Goal: Task Accomplishment & Management: Manage account settings

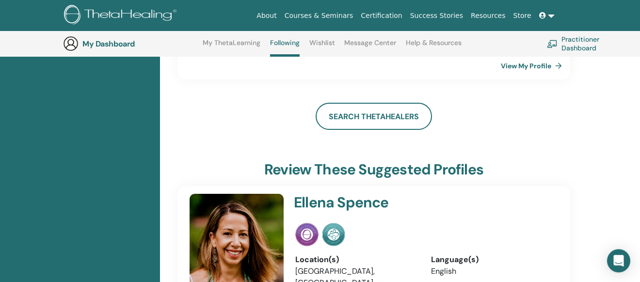
scroll to position [75, 0]
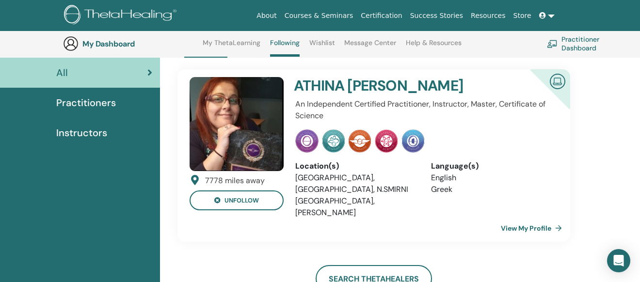
click at [535, 219] on link "View My Profile" at bounding box center [533, 228] width 65 height 19
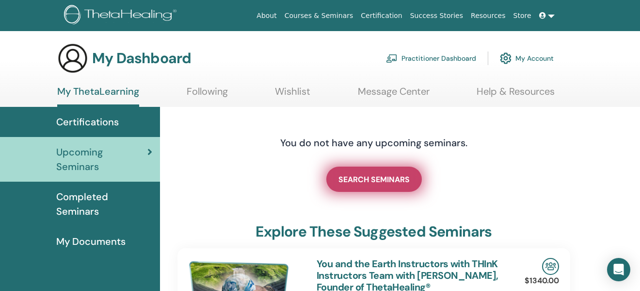
click at [382, 185] on link "SEARCH SEMINARS" at bounding box center [374, 178] width 96 height 25
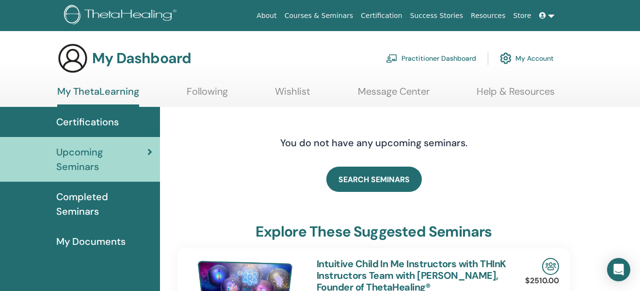
click at [132, 196] on span "Completed Seminars" at bounding box center [104, 203] width 96 height 29
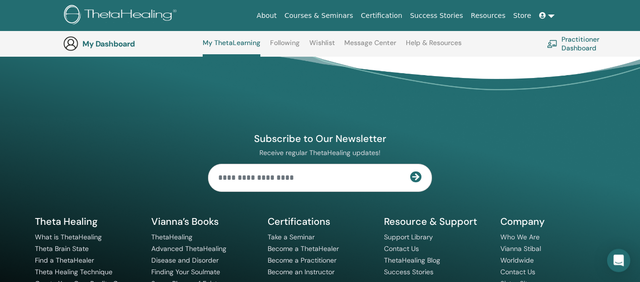
scroll to position [866, 0]
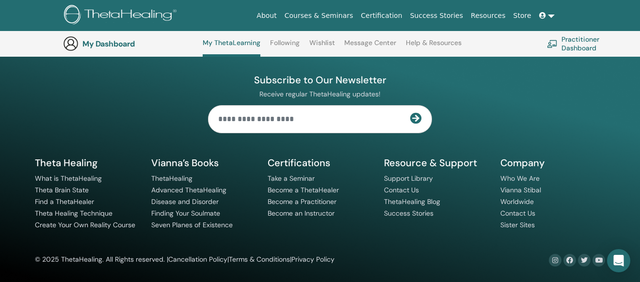
click at [551, 16] on link at bounding box center [547, 16] width 23 height 18
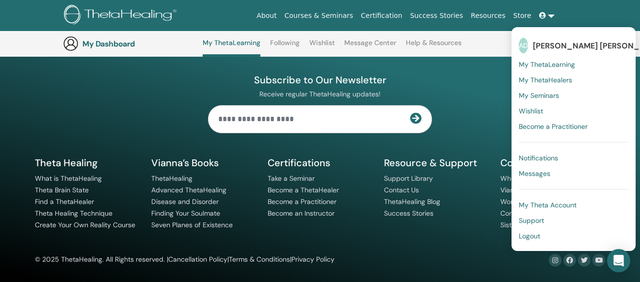
click at [533, 235] on span "Logout" at bounding box center [529, 236] width 21 height 9
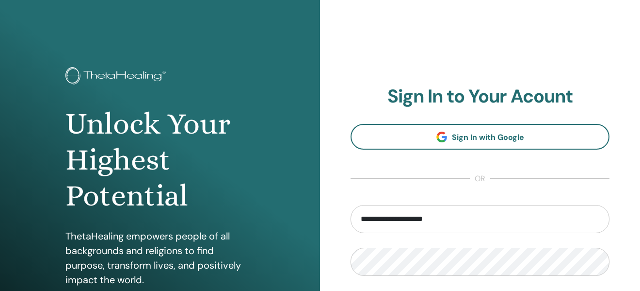
type input "**********"
